Goal: Information Seeking & Learning: Learn about a topic

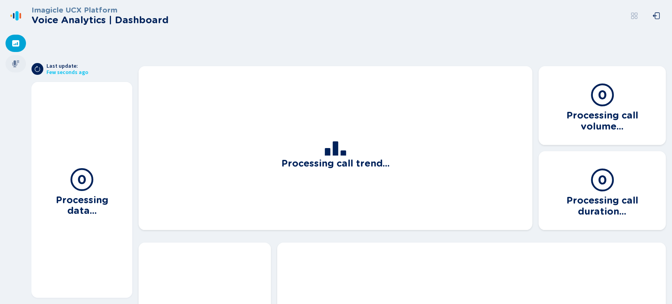
click at [19, 67] on icon at bounding box center [16, 64] width 8 height 8
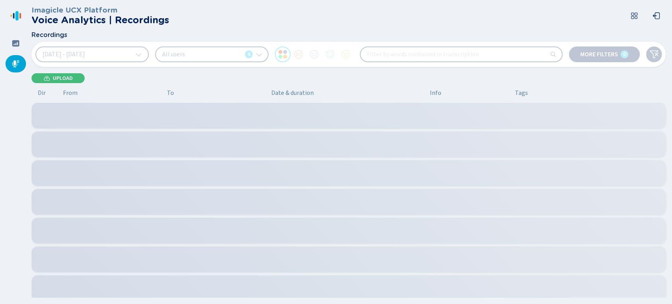
click at [120, 53] on button "[DATE] - [DATE]" at bounding box center [91, 54] width 113 height 16
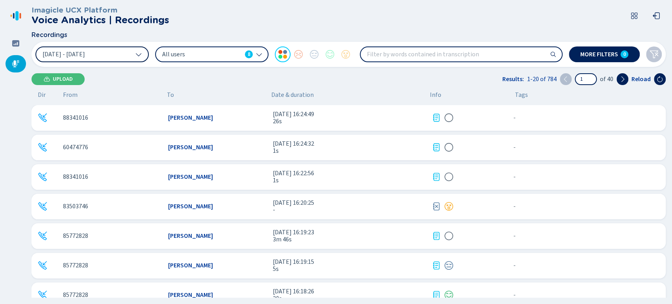
click at [126, 54] on button "[DATE] - [DATE]" at bounding box center [91, 54] width 113 height 16
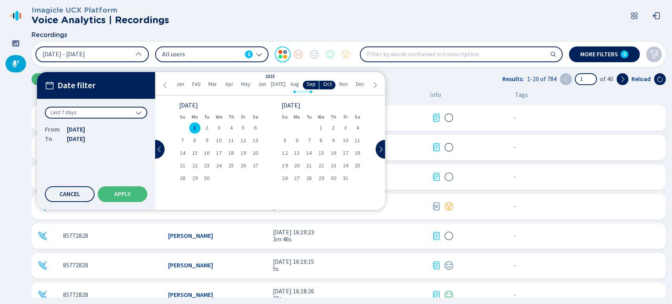
click at [168, 86] on icon at bounding box center [165, 85] width 6 height 6
click at [169, 82] on ul "[PERSON_NAME] Feb Mar Apr May Jun [DATE] Aug Sep Oct Nov Dec" at bounding box center [270, 85] width 203 height 9
click at [165, 82] on icon at bounding box center [165, 85] width 6 height 6
click at [160, 152] on icon at bounding box center [159, 149] width 6 height 6
click at [375, 84] on icon at bounding box center [375, 85] width 6 height 6
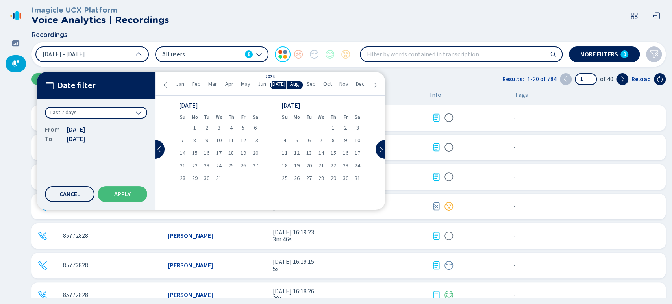
click at [375, 84] on icon at bounding box center [375, 85] width 6 height 6
click at [331, 152] on span "14" at bounding box center [334, 153] width 6 height 6
click at [336, 152] on div "14" at bounding box center [333, 153] width 12 height 11
click at [120, 188] on button "Apply" at bounding box center [123, 194] width 50 height 16
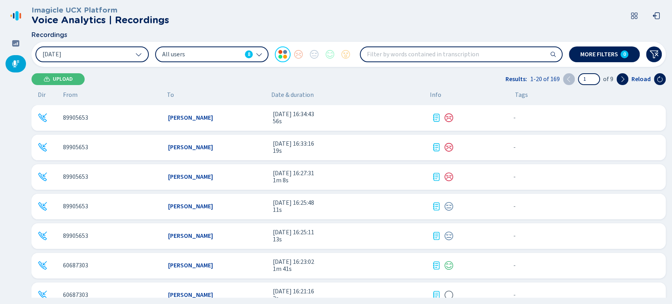
click at [225, 58] on span "All users" at bounding box center [202, 54] width 80 height 9
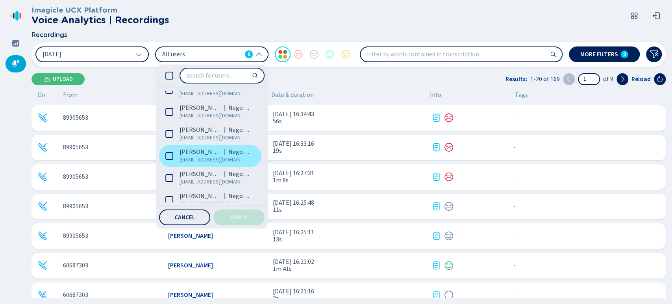
scroll to position [64, 0]
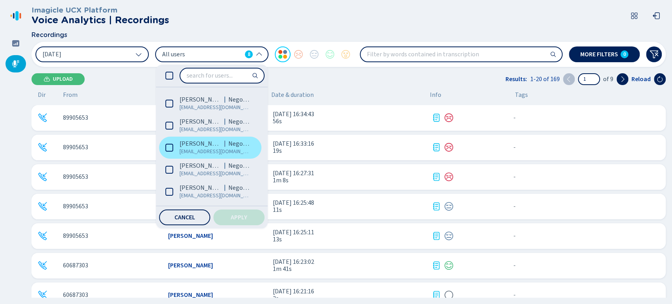
click at [179, 147] on label "[PERSON_NAME] Negocios [EMAIL_ADDRESS][DOMAIN_NAME]" at bounding box center [210, 148] width 102 height 22
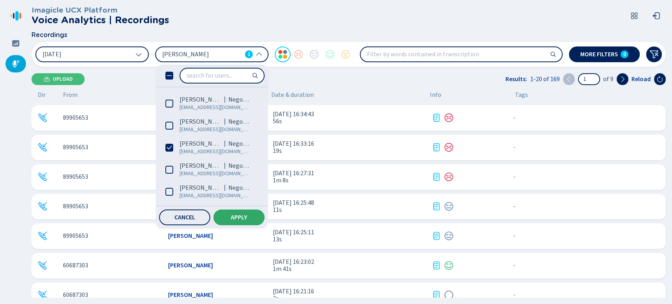
click at [230, 218] on button "Apply" at bounding box center [238, 218] width 51 height 16
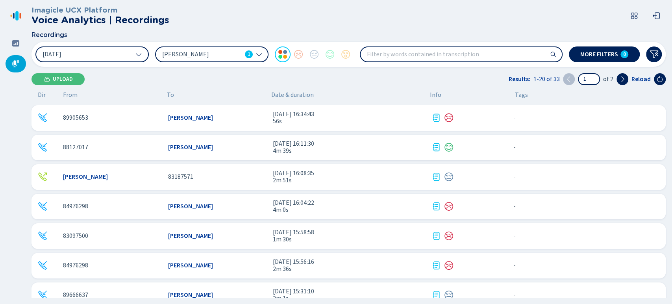
click at [462, 59] on input "search" at bounding box center [461, 54] width 201 height 14
click at [590, 56] on span "More filters" at bounding box center [600, 54] width 38 height 6
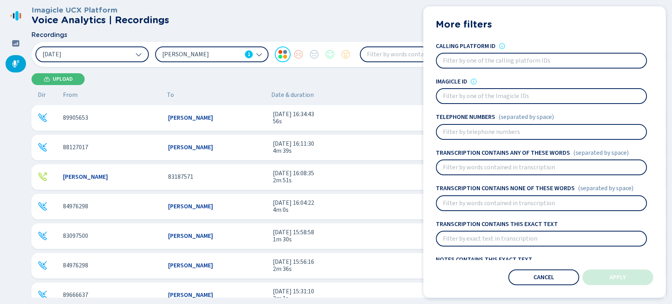
click at [479, 126] on input at bounding box center [542, 132] width 210 height 14
paste input "84673490"
type input "84673490"
click at [594, 267] on div "More filters Users [PERSON_NAME] 1 Sentiments Calling platform ID Imagicle ID T…" at bounding box center [544, 151] width 243 height 291
click at [596, 271] on button "Apply" at bounding box center [618, 277] width 71 height 16
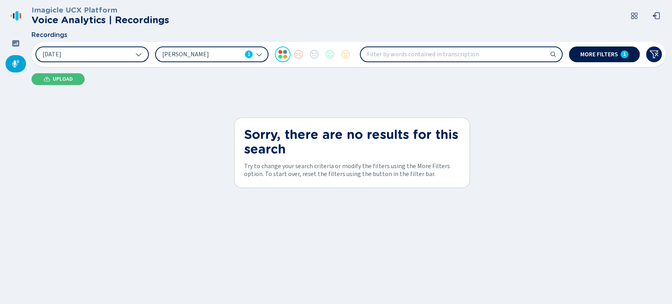
click at [611, 56] on span "More filters" at bounding box center [600, 54] width 38 height 6
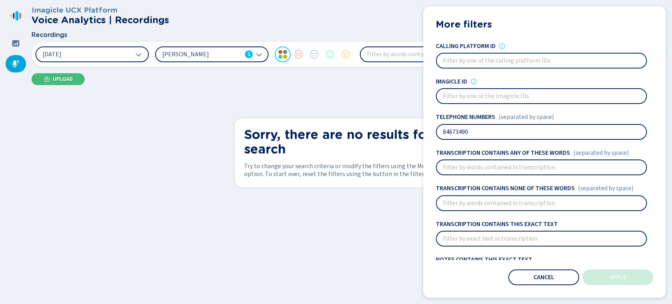
drag, startPoint x: 474, startPoint y: 129, endPoint x: 232, endPoint y: 127, distance: 242.7
click at [241, 67] on div "Recordings [DATE] [PERSON_NAME] 1 More filters 1 More filters Users [PERSON_NAM…" at bounding box center [349, 49] width 635 height 35
click at [625, 271] on button "Apply" at bounding box center [618, 277] width 71 height 16
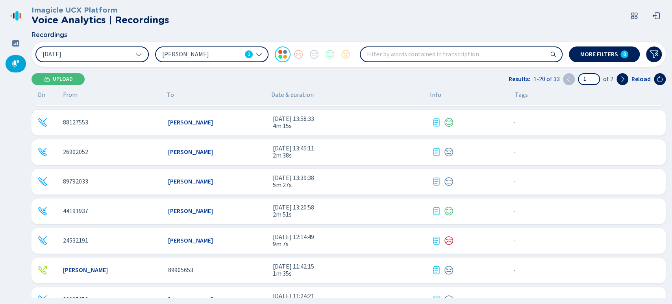
scroll to position [397, 0]
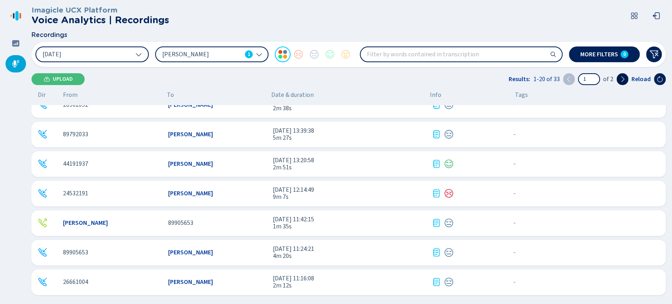
click at [621, 83] on button at bounding box center [623, 79] width 12 height 12
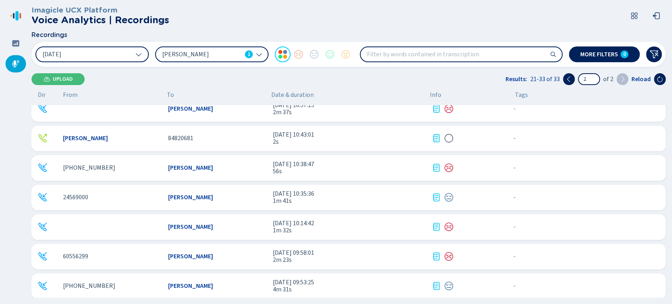
scroll to position [0, 0]
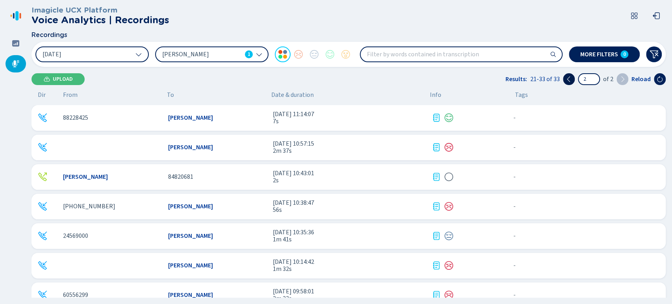
click at [568, 80] on icon at bounding box center [569, 79] width 6 height 6
type input "1"
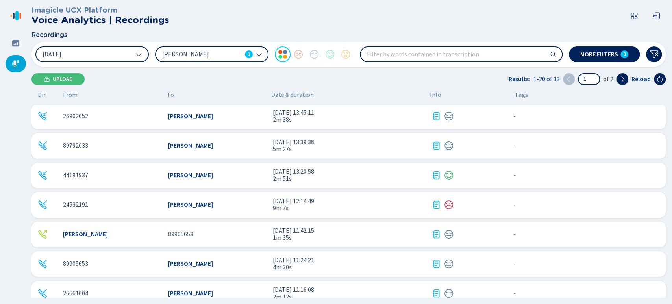
scroll to position [353, 0]
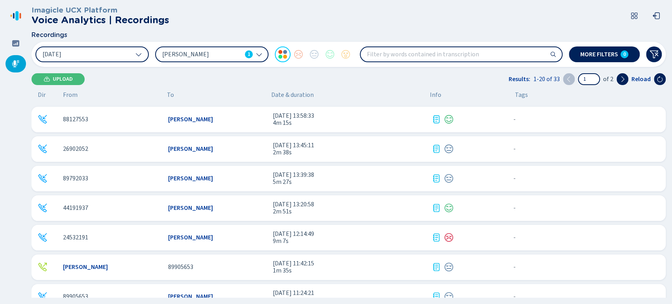
click at [129, 207] on div "44191937" at bounding box center [112, 207] width 99 height 7
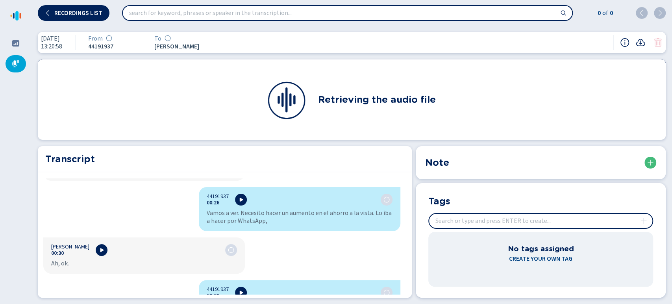
scroll to position [219, 0]
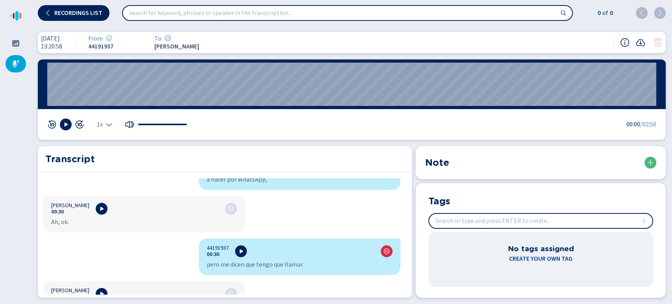
click at [72, 126] on div at bounding box center [65, 125] width 37 height 12
click at [70, 125] on button at bounding box center [66, 125] width 12 height 12
click at [261, 146] on div "Transcript" at bounding box center [225, 159] width 374 height 26
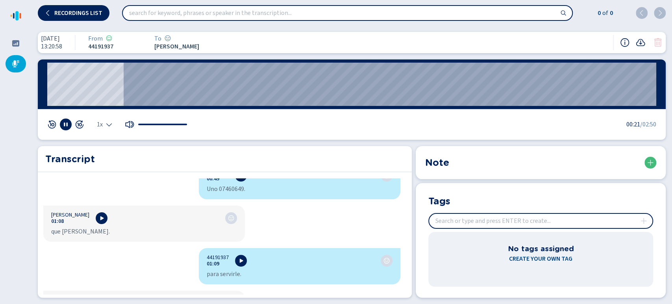
scroll to position [481, 0]
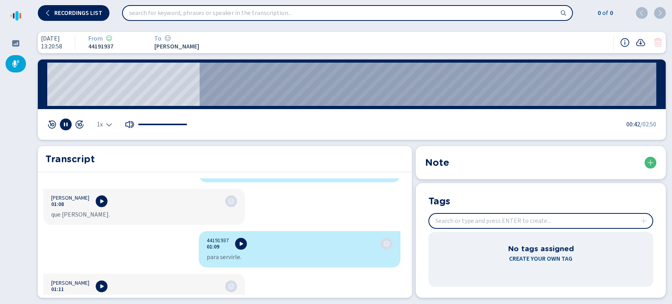
click at [113, 121] on div "1x" at bounding box center [117, 125] width 141 height 12
click at [111, 124] on div "1x" at bounding box center [117, 125] width 141 height 12
click at [108, 129] on div "1x" at bounding box center [117, 125] width 141 height 12
click at [108, 124] on icon "Select the playback speed" at bounding box center [109, 124] width 6 height 6
click at [108, 102] on li "1.5x" at bounding box center [106, 100] width 18 height 13
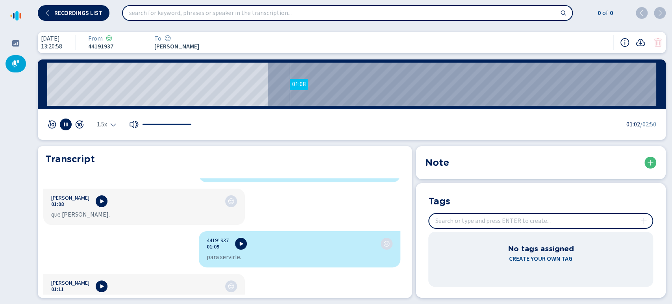
click at [290, 80] on wave "01:08" at bounding box center [351, 84] width 609 height 43
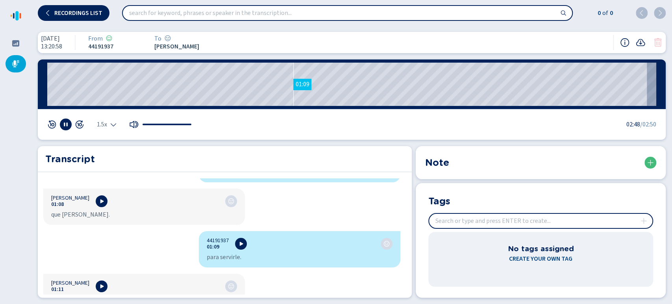
click at [293, 93] on wave "01:09" at bounding box center [351, 84] width 609 height 43
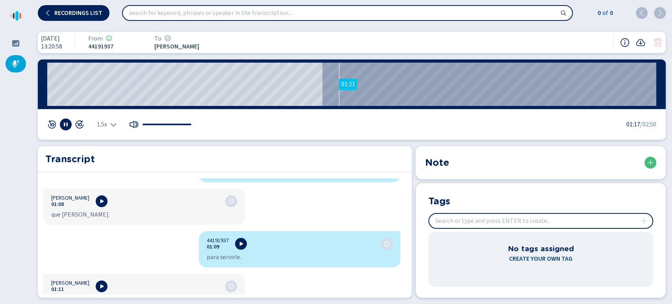
click at [339, 92] on wave "01:21" at bounding box center [351, 84] width 609 height 43
click at [368, 88] on wave "01:29" at bounding box center [351, 84] width 609 height 43
click at [386, 86] on wave "01:35" at bounding box center [351, 84] width 609 height 43
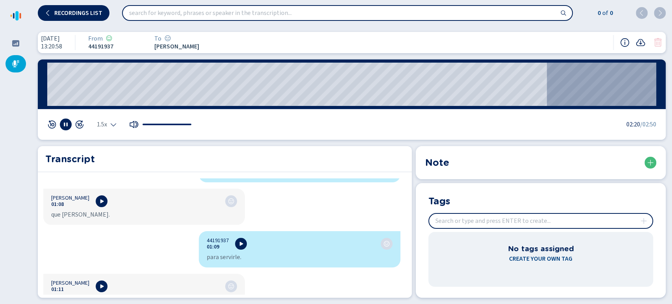
click at [114, 43] on span "44191937" at bounding box center [111, 46] width 47 height 7
copy span "44191937"
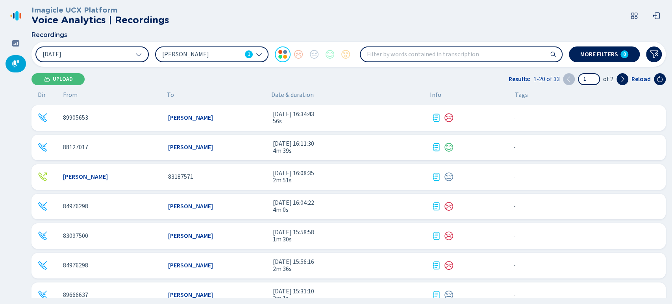
click at [226, 55] on span "[PERSON_NAME]" at bounding box center [202, 54] width 80 height 9
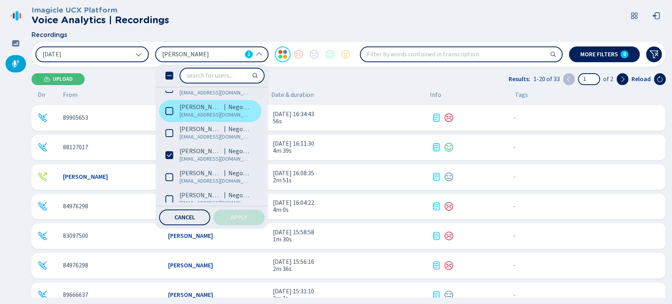
scroll to position [64, 0]
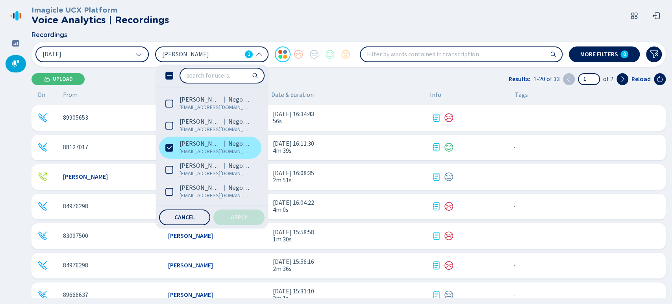
click at [173, 147] on label "[PERSON_NAME] Negocios [EMAIL_ADDRESS][DOMAIN_NAME]" at bounding box center [210, 148] width 102 height 22
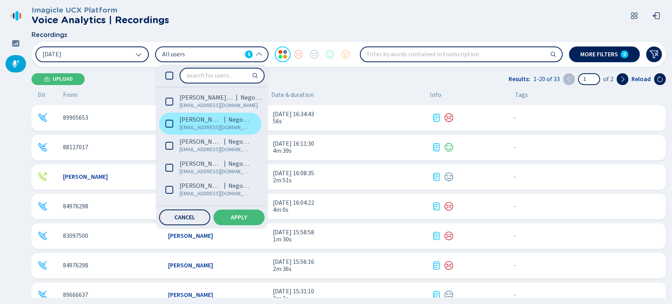
click at [195, 117] on span "[PERSON_NAME]" at bounding box center [201, 120] width 42 height 8
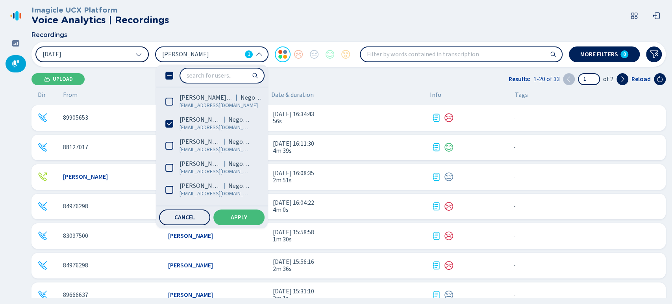
click at [129, 50] on button "[DATE]" at bounding box center [91, 54] width 113 height 16
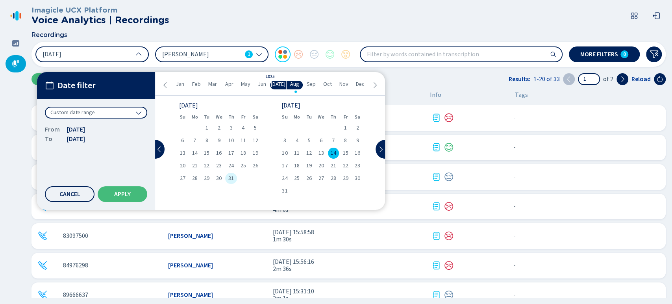
click at [234, 175] on div "31" at bounding box center [231, 178] width 12 height 11
click at [233, 177] on span "31" at bounding box center [231, 179] width 6 height 6
click at [143, 195] on button "Apply" at bounding box center [123, 194] width 50 height 16
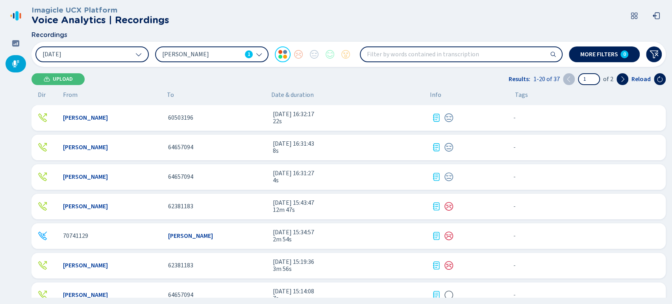
click at [236, 48] on div "[PERSON_NAME] 1" at bounding box center [211, 54] width 113 height 16
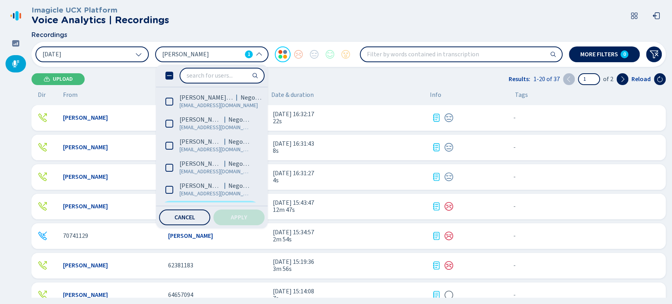
scroll to position [44, 0]
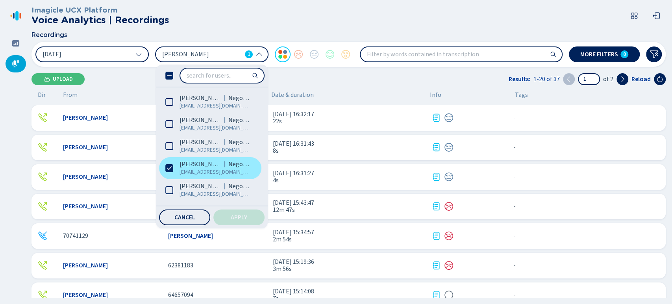
click at [184, 173] on span "[EMAIL_ADDRESS][DOMAIN_NAME]" at bounding box center [215, 172] width 71 height 8
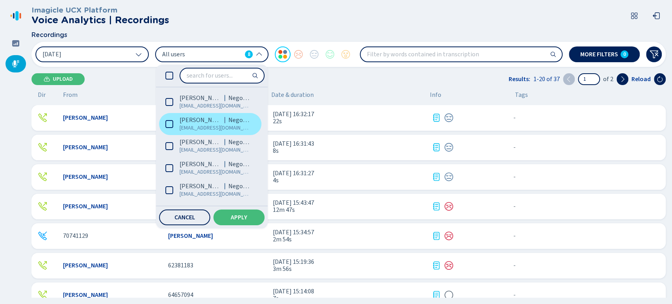
scroll to position [0, 0]
click at [176, 117] on label "[PERSON_NAME] Negocios [EMAIL_ADDRESS][DOMAIN_NAME]" at bounding box center [210, 124] width 102 height 22
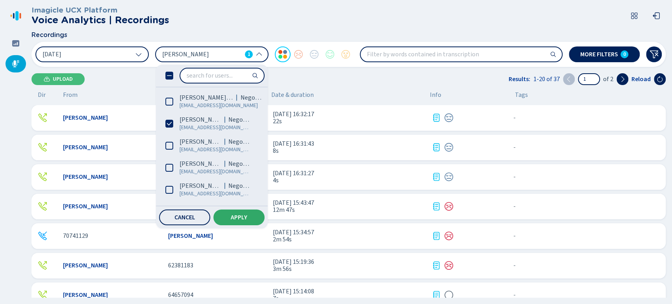
click at [243, 217] on span "Apply" at bounding box center [239, 217] width 17 height 6
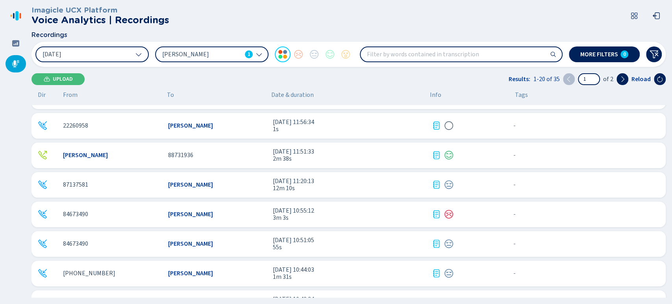
scroll to position [394, 0]
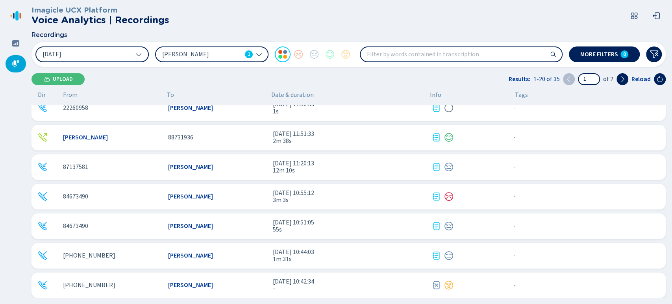
click at [245, 228] on div "[PERSON_NAME]" at bounding box center [217, 226] width 99 height 7
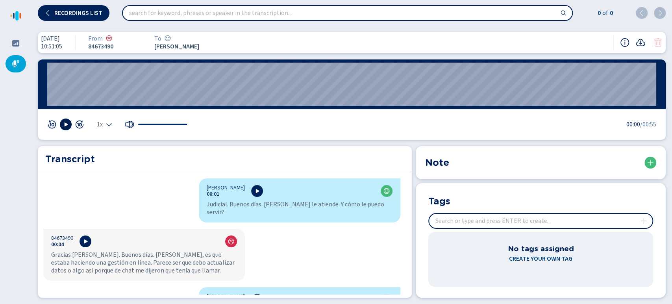
click at [67, 120] on button at bounding box center [66, 125] width 12 height 12
click at [102, 123] on span "1x" at bounding box center [100, 124] width 6 height 6
click at [106, 95] on li "1.5x" at bounding box center [106, 100] width 18 height 13
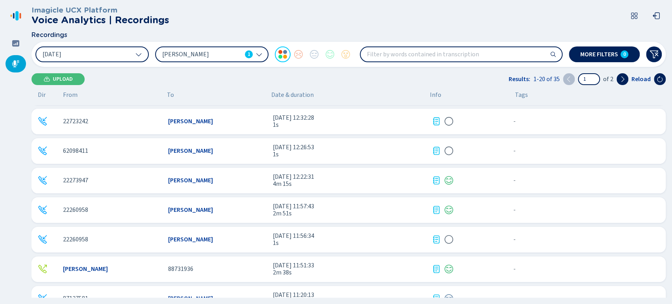
scroll to position [394, 0]
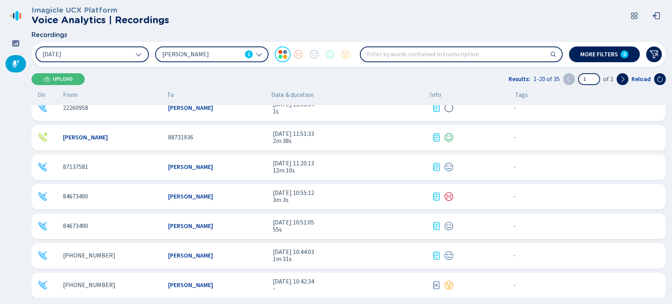
click at [227, 188] on div "84673490 [PERSON_NAME] [DATE] 10:55:12 3m 3s - {{hiddenTagsCount}} more" at bounding box center [349, 197] width 635 height 26
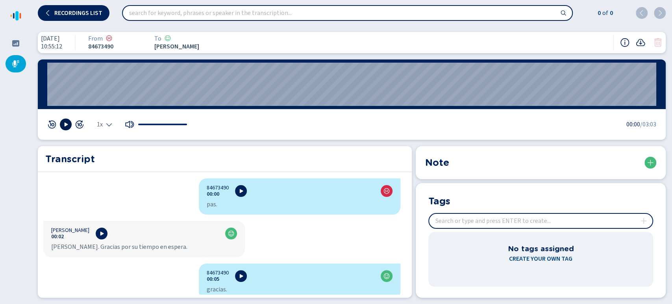
click at [63, 121] on button at bounding box center [66, 125] width 12 height 12
click at [98, 125] on span "1x" at bounding box center [100, 124] width 6 height 6
click at [106, 103] on li "1.5x" at bounding box center [106, 100] width 18 height 13
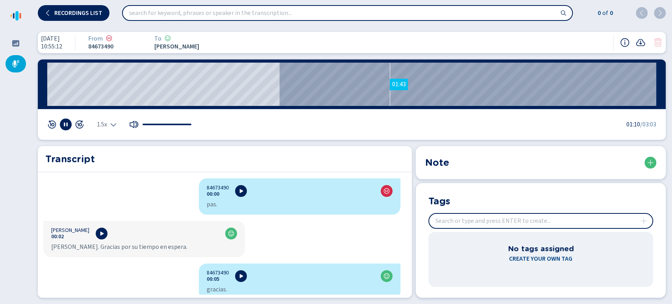
click at [390, 84] on wave "01:43" at bounding box center [351, 84] width 609 height 43
